Goal: Information Seeking & Learning: Learn about a topic

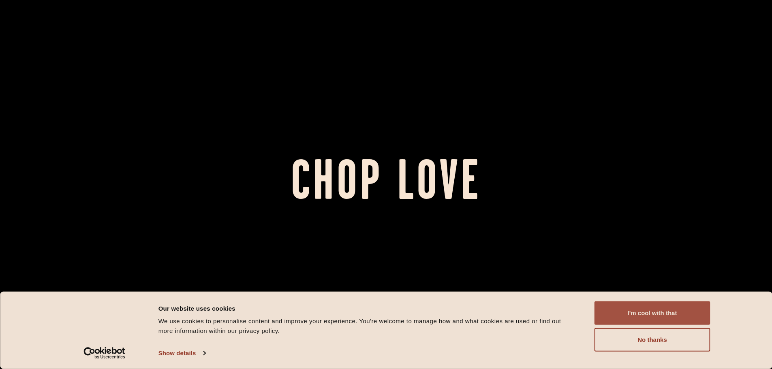
click at [653, 312] on button "I'm cool with that" at bounding box center [652, 312] width 116 height 23
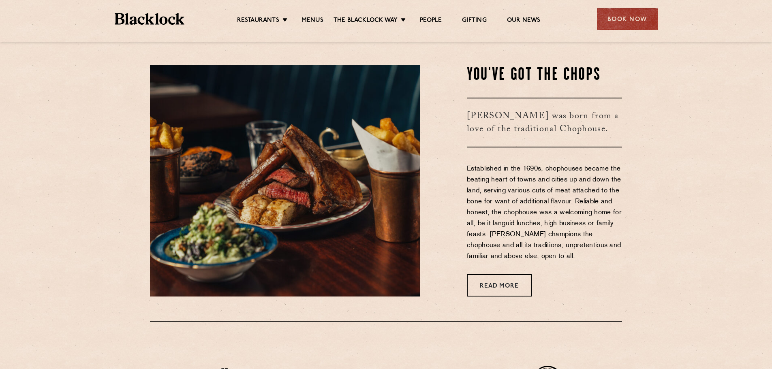
scroll to position [243, 0]
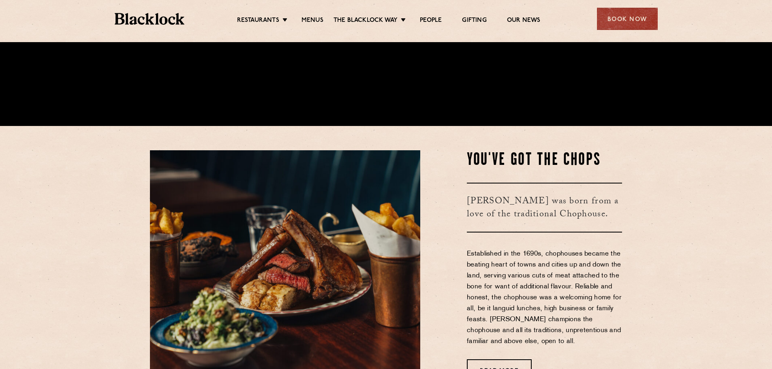
click at [316, 15] on ul "Restaurants Soho City Shoreditch Covent Garden Canary Wharf Manchester Birmingh…" at bounding box center [388, 19] width 408 height 13
click at [316, 20] on link "Menus" at bounding box center [312, 21] width 22 height 9
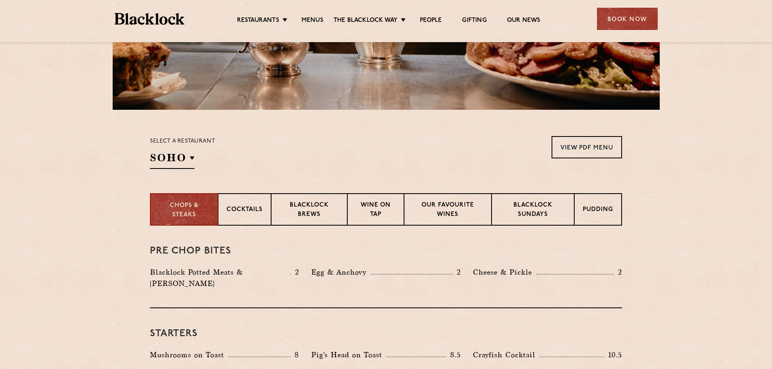
scroll to position [203, 0]
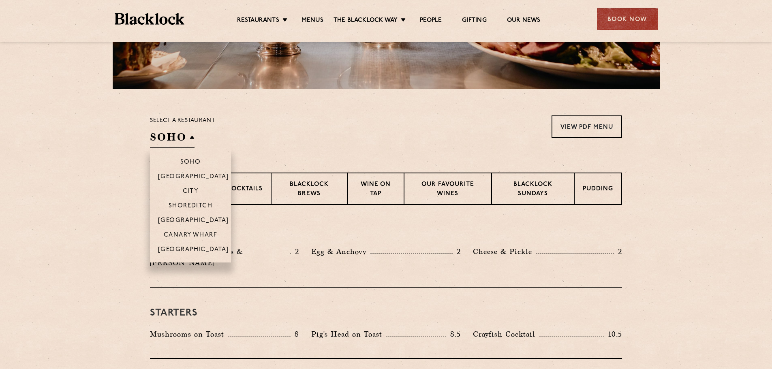
click at [169, 136] on h2 "SOHO" at bounding box center [172, 139] width 45 height 18
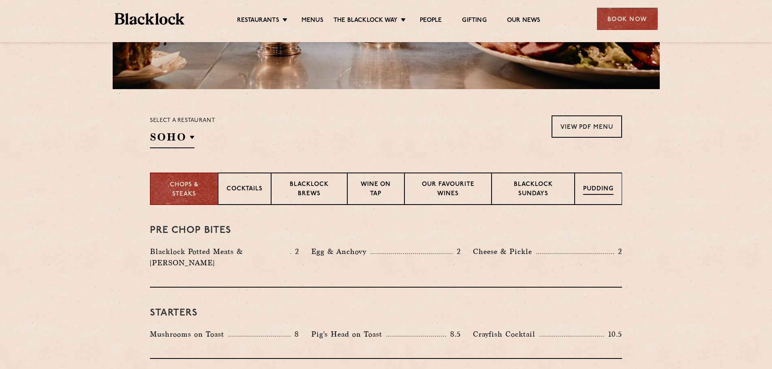
click at [587, 184] on div "Pudding" at bounding box center [598, 189] width 47 height 32
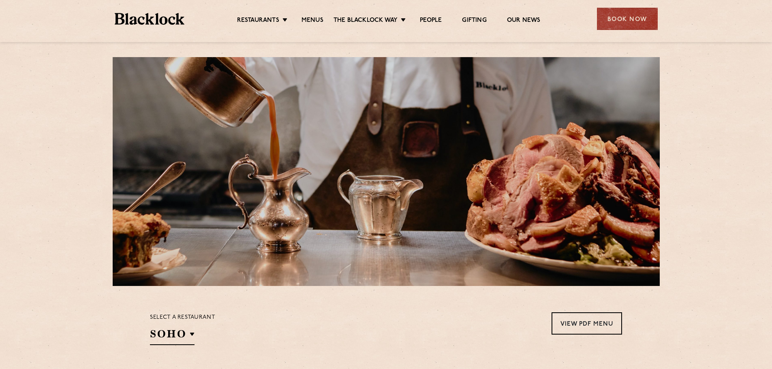
scroll to position [0, 0]
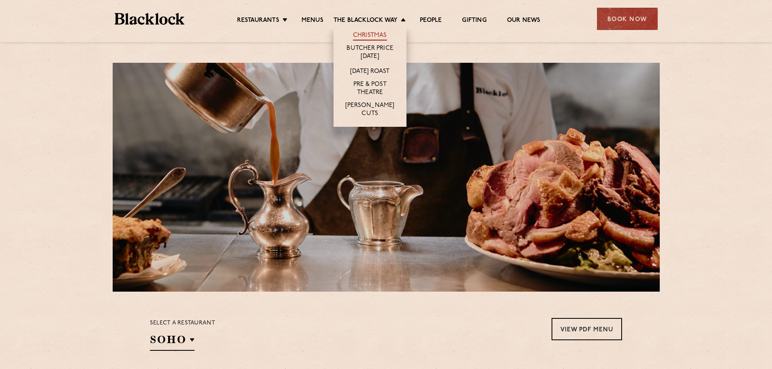
click at [378, 34] on link "Christmas" at bounding box center [370, 36] width 34 height 9
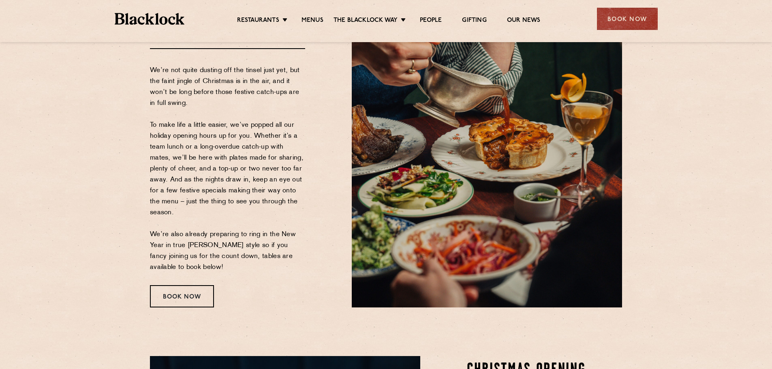
scroll to position [19, 0]
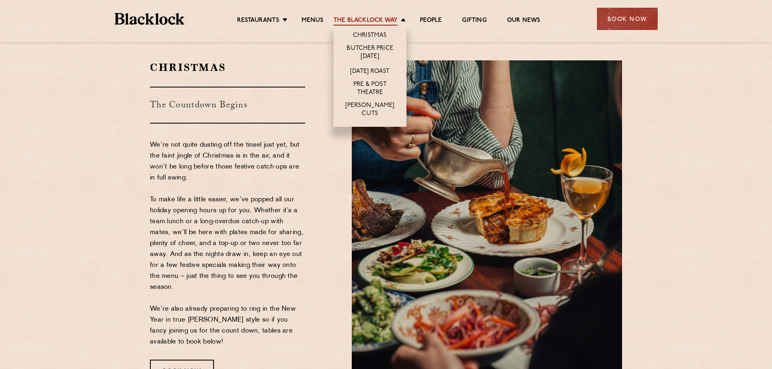
click at [385, 20] on link "The Blacklock Way" at bounding box center [365, 21] width 64 height 9
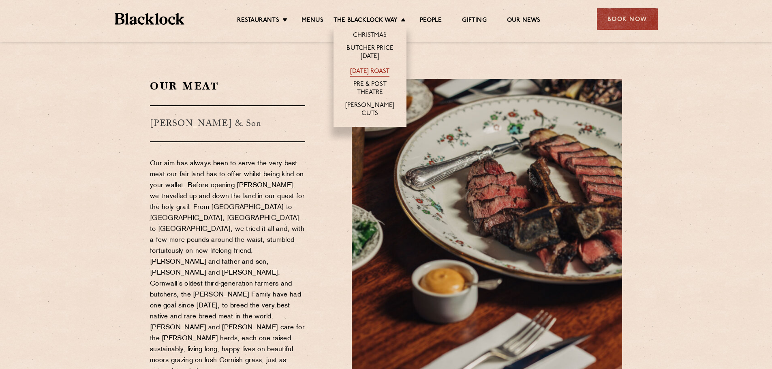
click at [374, 70] on link "[DATE] Roast" at bounding box center [369, 72] width 39 height 9
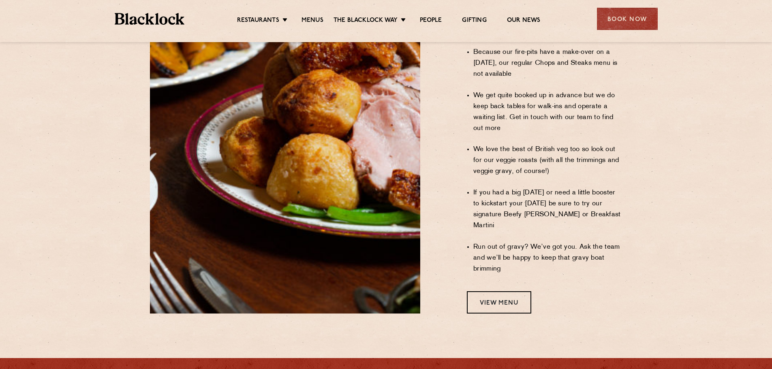
scroll to position [622, 0]
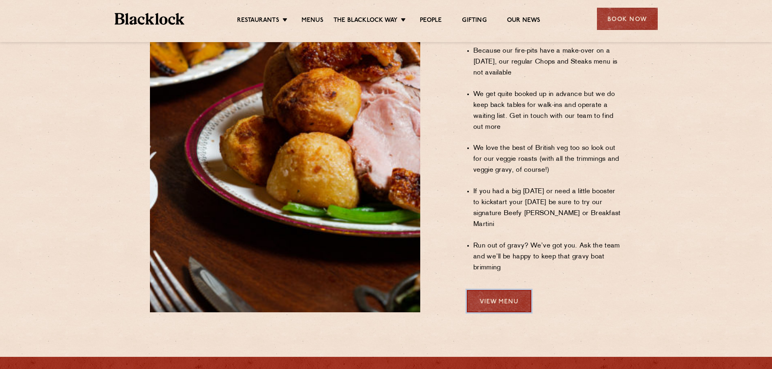
click at [495, 290] on link "View Menu" at bounding box center [499, 301] width 64 height 22
